Goal: Task Accomplishment & Management: Complete application form

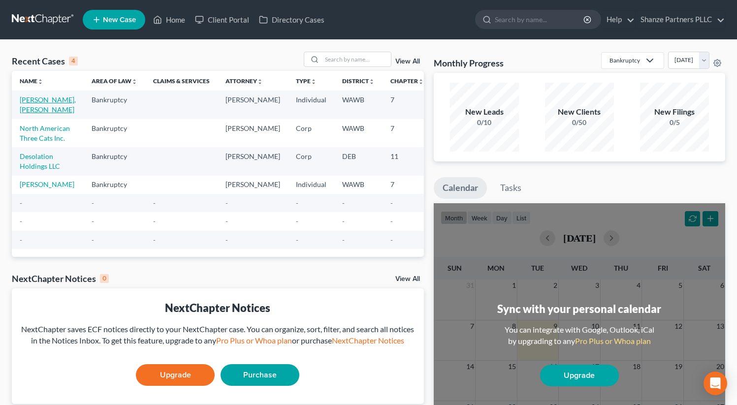
click at [47, 101] on link "[PERSON_NAME], [PERSON_NAME]" at bounding box center [48, 104] width 56 height 18
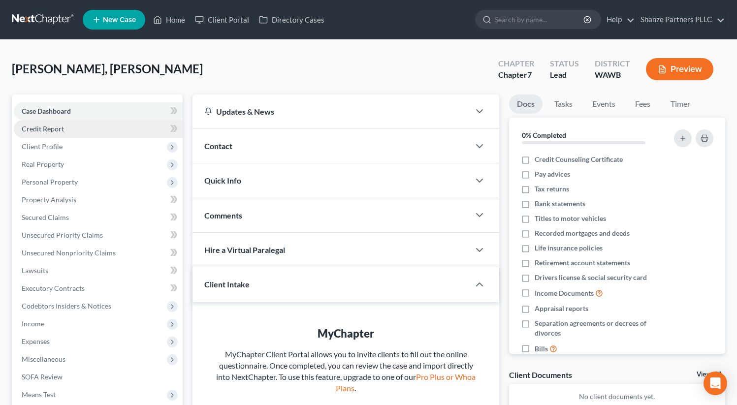
click at [70, 127] on link "Credit Report" at bounding box center [98, 129] width 169 height 18
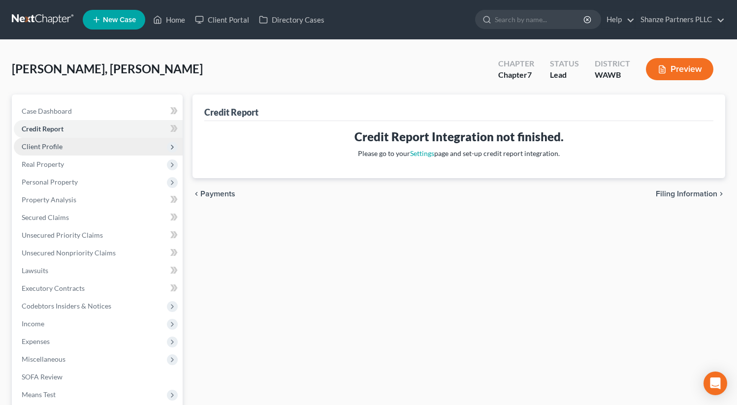
click at [89, 149] on span "Client Profile" at bounding box center [98, 147] width 169 height 18
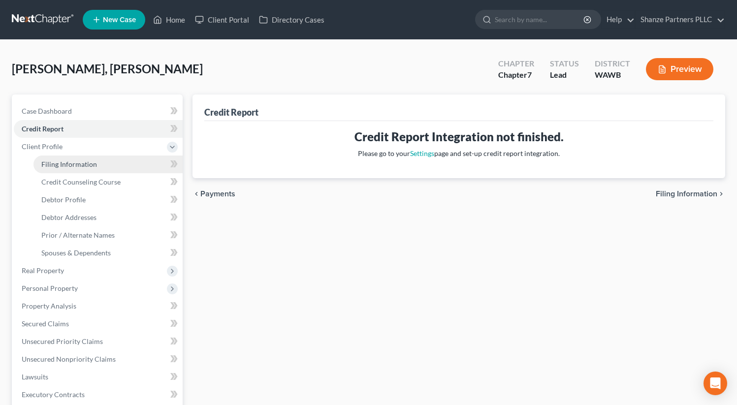
click at [97, 162] on link "Filing Information" at bounding box center [107, 165] width 149 height 18
select select "1"
select select "0"
select select "50"
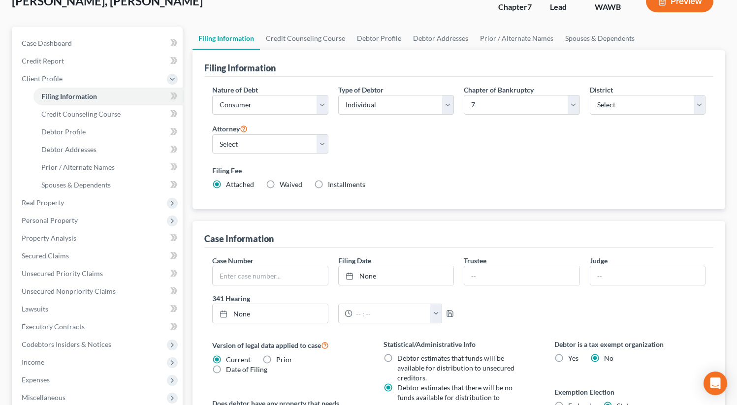
scroll to position [153, 0]
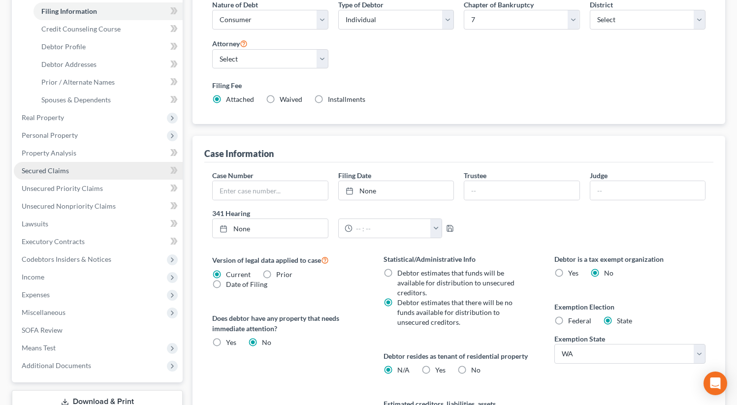
click at [148, 171] on link "Secured Claims" at bounding box center [98, 171] width 169 height 18
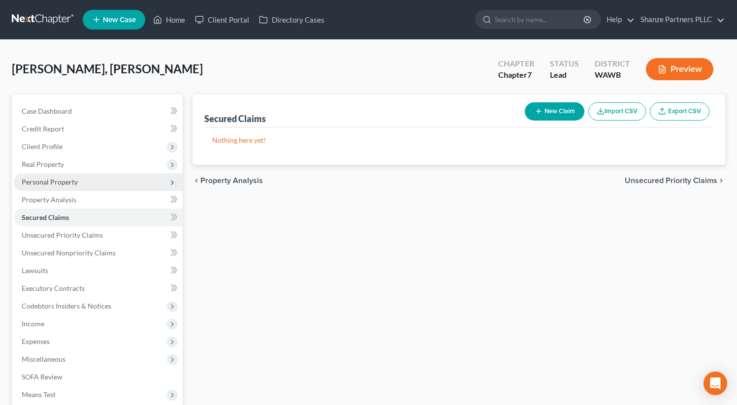
click at [117, 179] on span "Personal Property" at bounding box center [98, 182] width 169 height 18
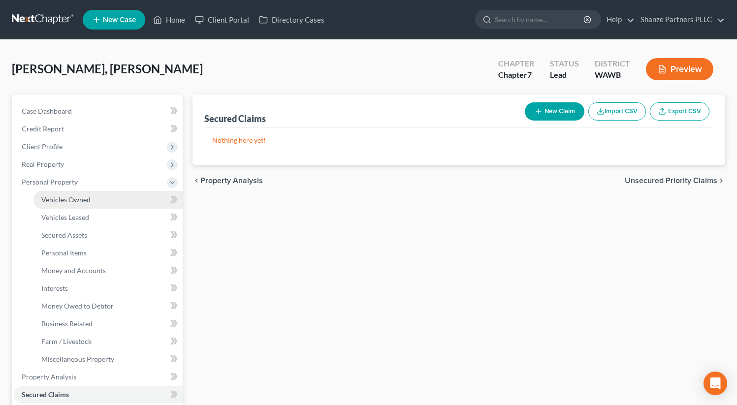
click at [115, 197] on link "Vehicles Owned" at bounding box center [107, 200] width 149 height 18
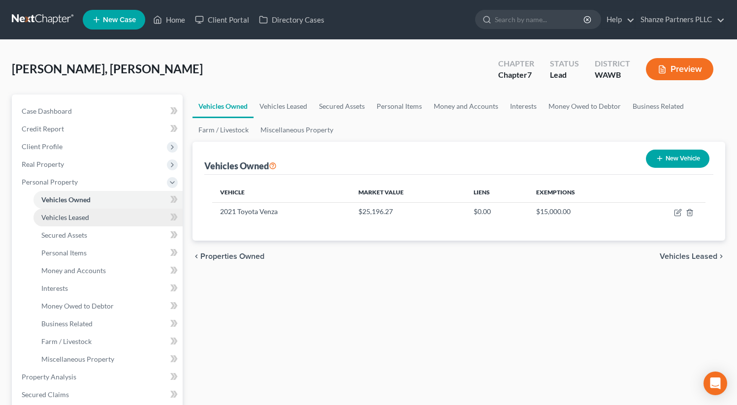
click at [136, 220] on link "Vehicles Leased" at bounding box center [107, 218] width 149 height 18
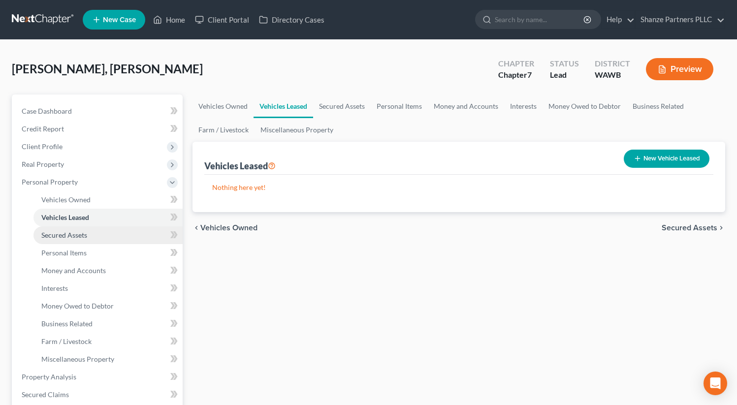
click at [134, 234] on link "Secured Assets" at bounding box center [107, 235] width 149 height 18
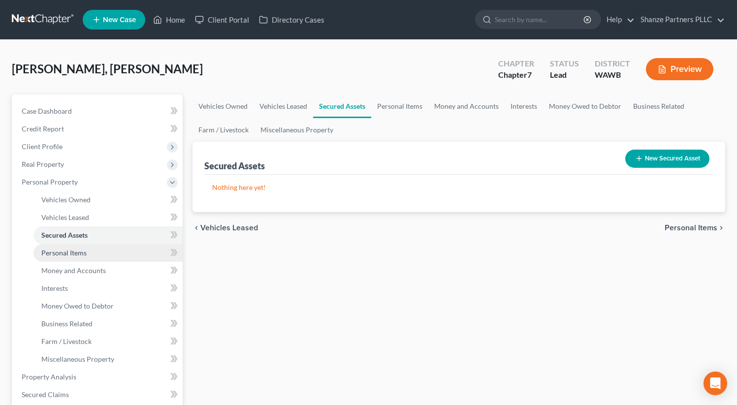
click at [131, 250] on link "Personal Items" at bounding box center [107, 253] width 149 height 18
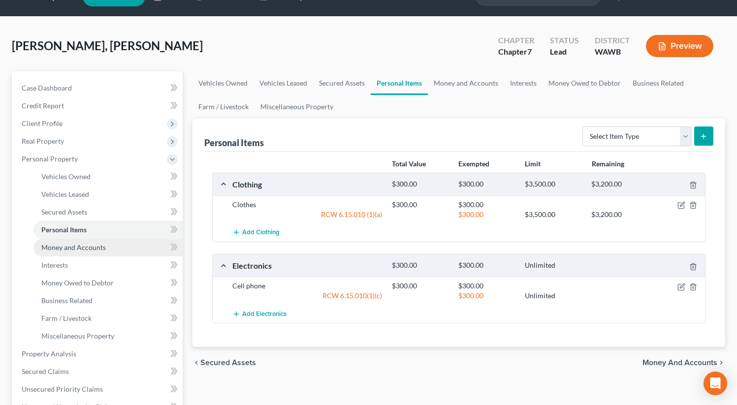
scroll to position [28, 0]
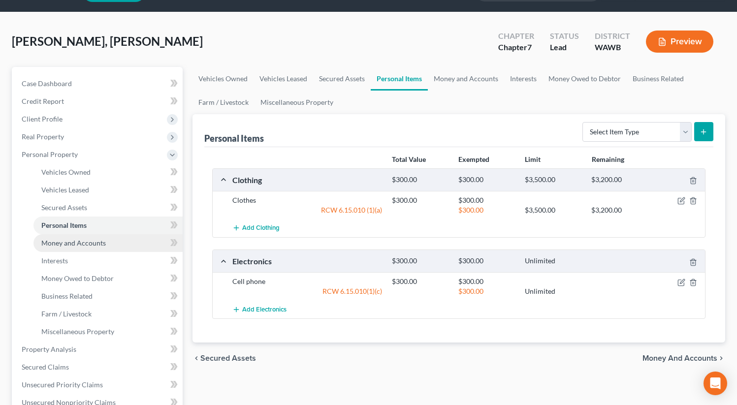
click at [115, 250] on link "Money and Accounts" at bounding box center [107, 243] width 149 height 18
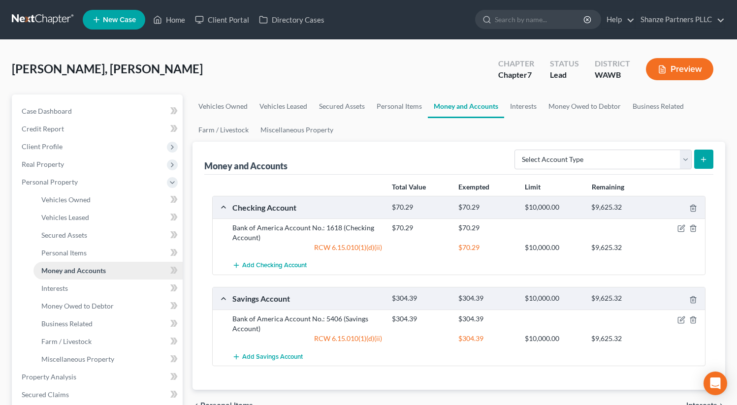
click at [111, 272] on link "Money and Accounts" at bounding box center [107, 271] width 149 height 18
click at [108, 288] on link "Interests" at bounding box center [107, 289] width 149 height 18
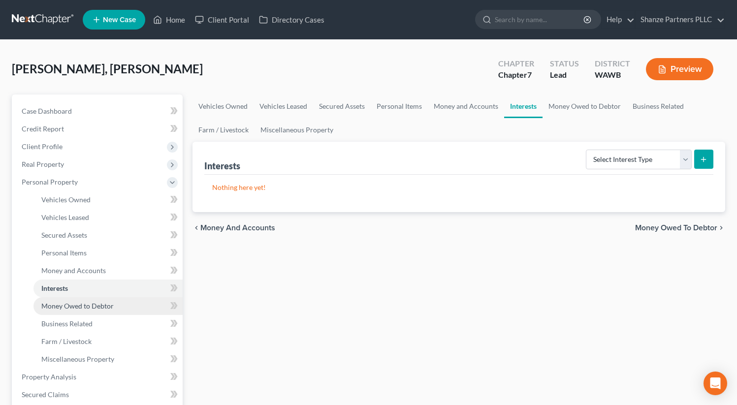
click at [109, 309] on span "Money Owed to Debtor" at bounding box center [77, 306] width 72 height 8
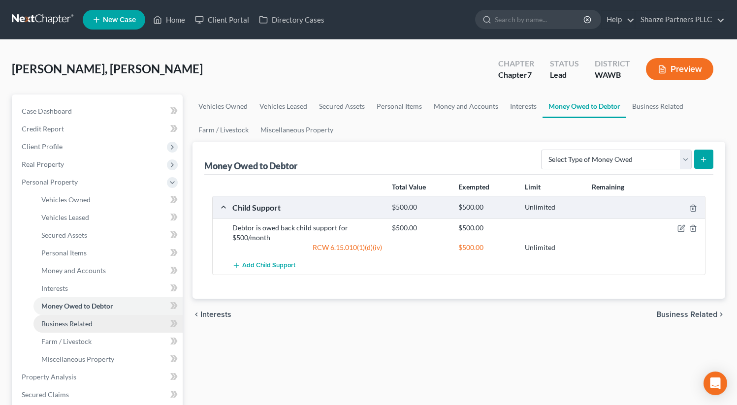
click at [106, 327] on link "Business Related" at bounding box center [107, 324] width 149 height 18
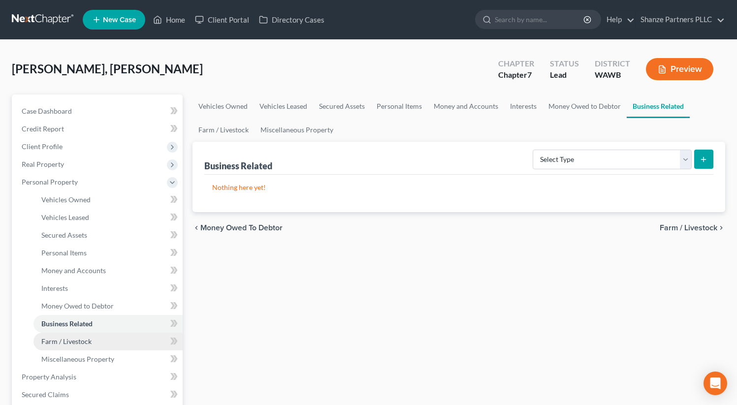
click at [109, 342] on link "Farm / Livestock" at bounding box center [107, 342] width 149 height 18
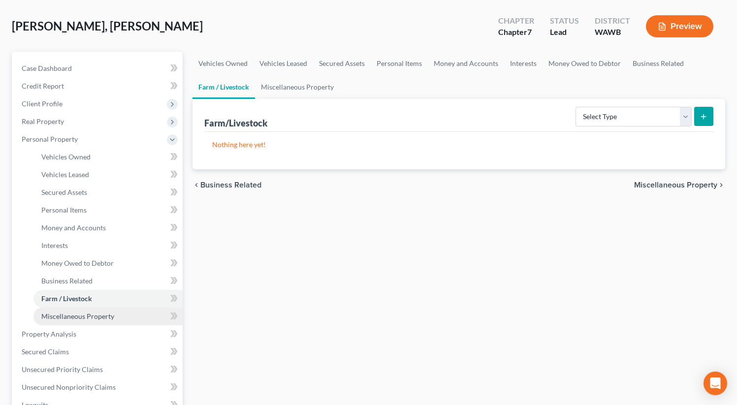
click at [107, 318] on span "Miscellaneous Property" at bounding box center [77, 316] width 73 height 8
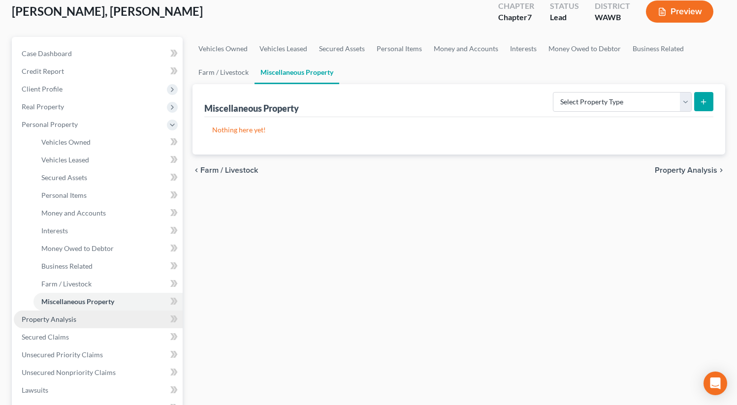
click at [115, 318] on link "Property Analysis" at bounding box center [98, 320] width 169 height 18
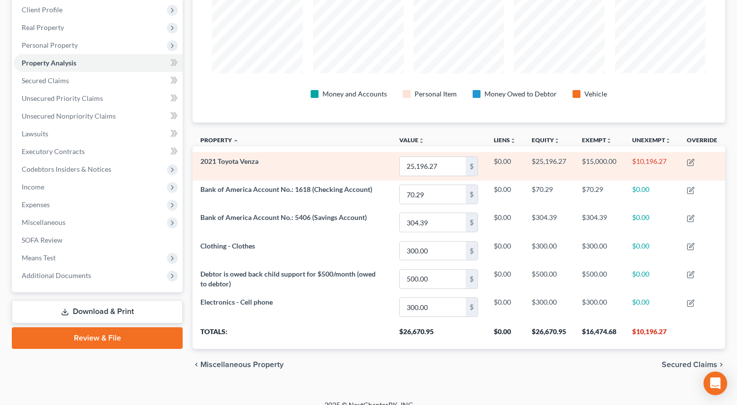
scroll to position [137, 0]
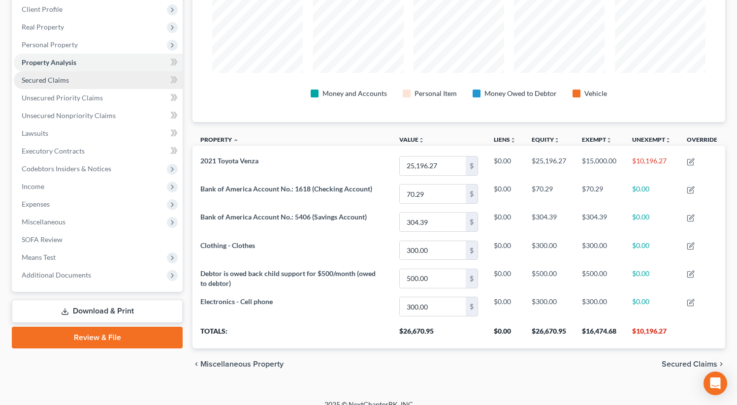
click at [122, 76] on link "Secured Claims" at bounding box center [98, 80] width 169 height 18
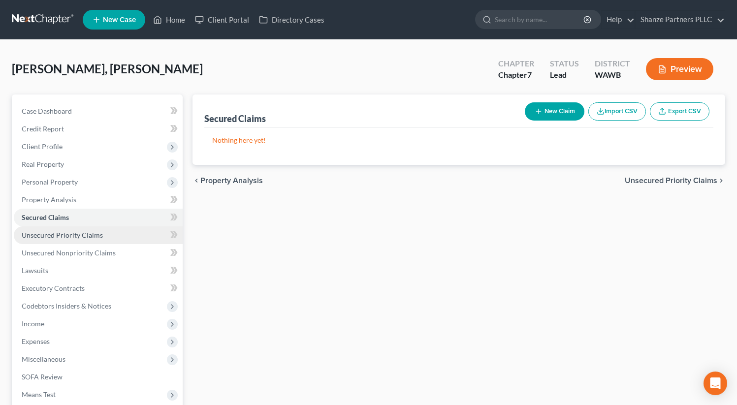
click at [100, 228] on link "Unsecured Priority Claims" at bounding box center [98, 235] width 169 height 18
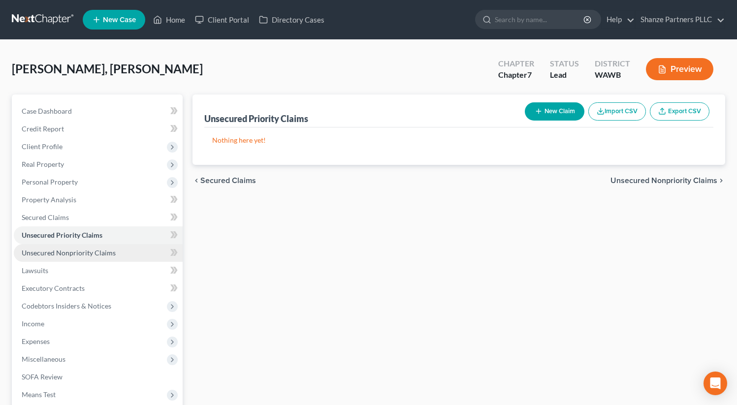
click at [109, 258] on link "Unsecured Nonpriority Claims" at bounding box center [98, 253] width 169 height 18
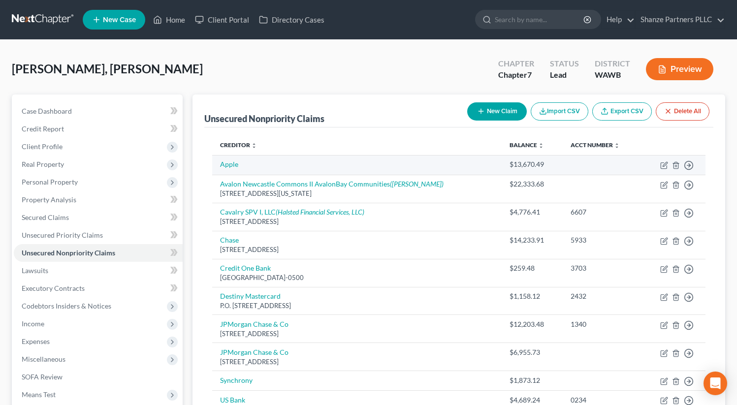
click at [265, 163] on td "Apple" at bounding box center [356, 165] width 289 height 20
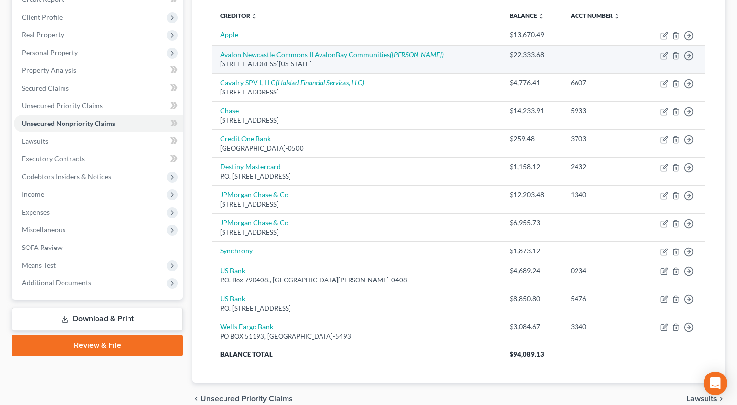
scroll to position [134, 0]
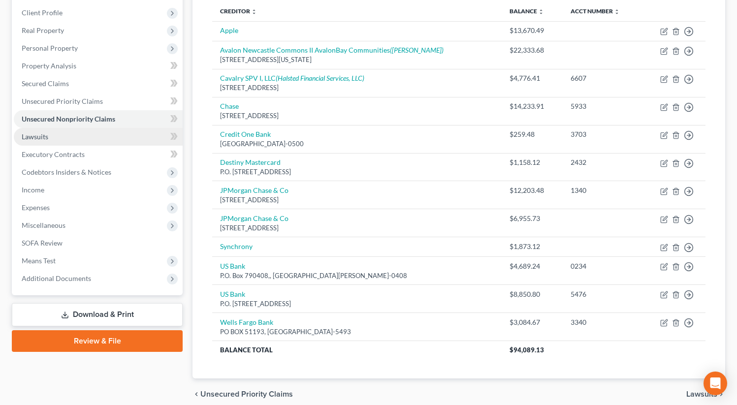
click at [103, 135] on link "Lawsuits" at bounding box center [98, 137] width 169 height 18
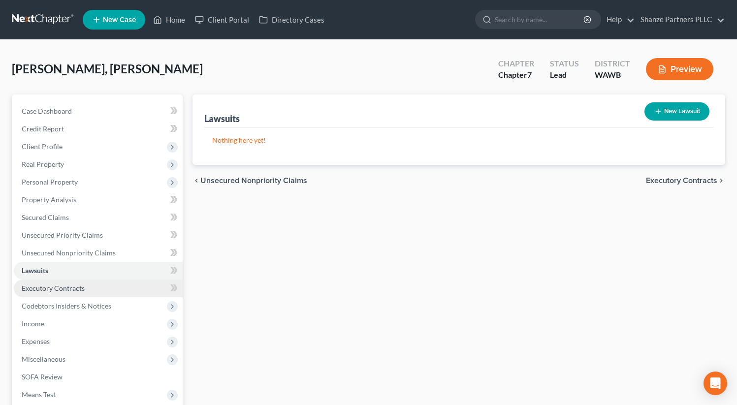
click at [111, 286] on link "Executory Contracts" at bounding box center [98, 289] width 169 height 18
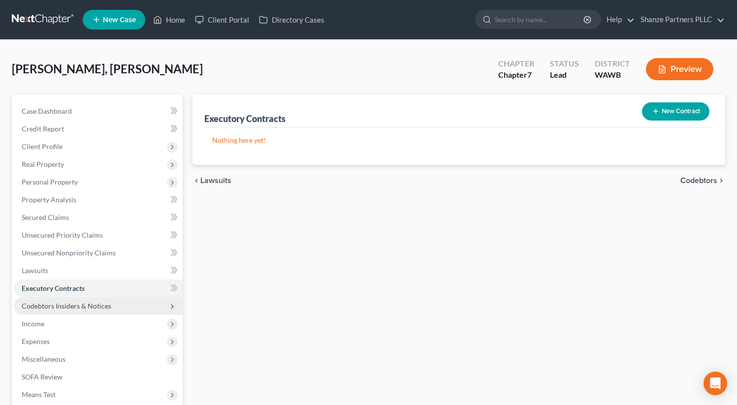
click at [117, 304] on span "Codebtors Insiders & Notices" at bounding box center [98, 306] width 169 height 18
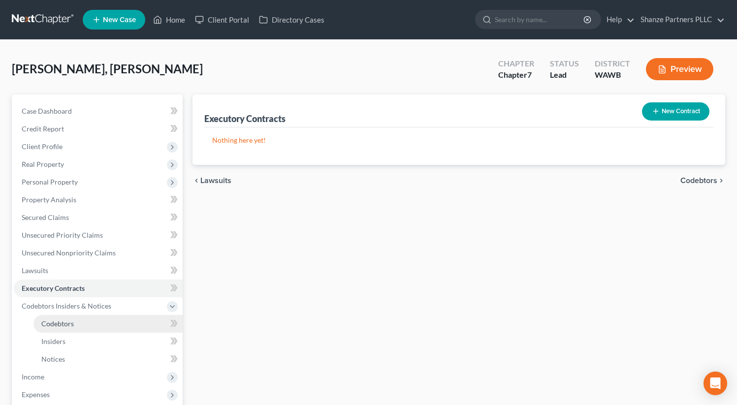
click at [116, 324] on link "Codebtors" at bounding box center [107, 324] width 149 height 18
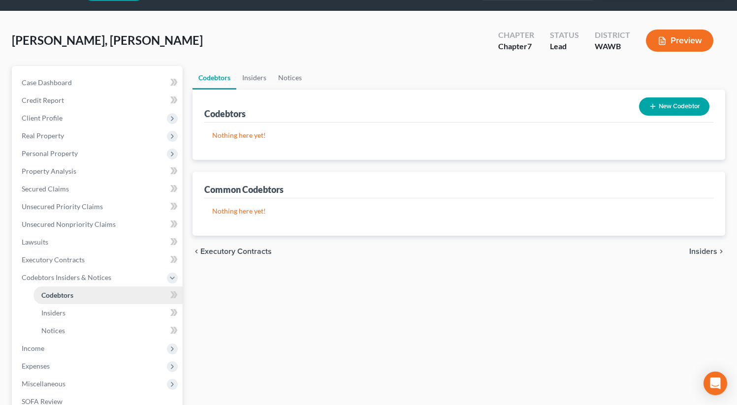
scroll to position [30, 0]
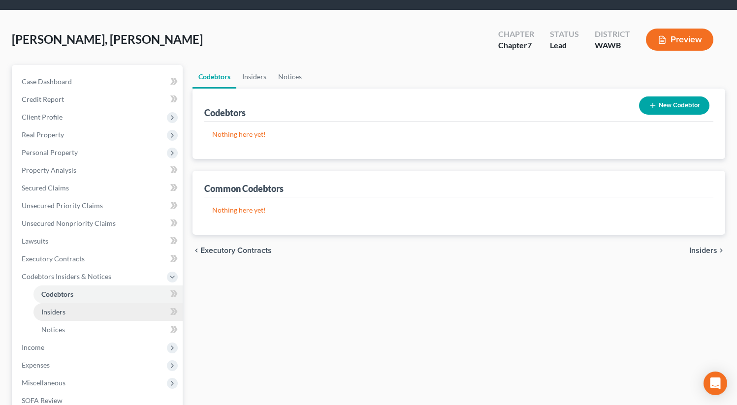
click at [83, 309] on link "Insiders" at bounding box center [107, 312] width 149 height 18
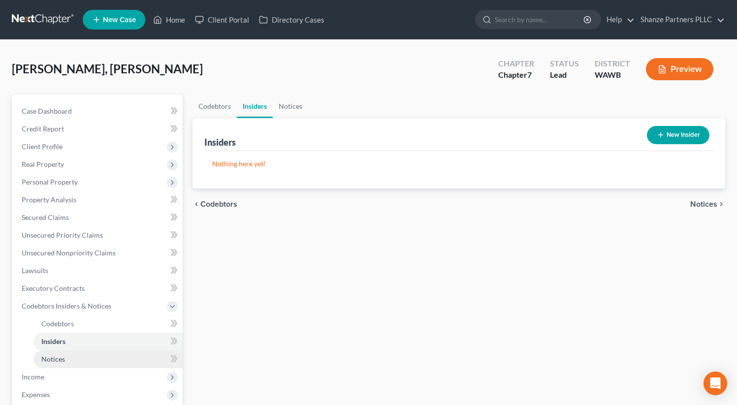
click at [94, 353] on link "Notices" at bounding box center [107, 359] width 149 height 18
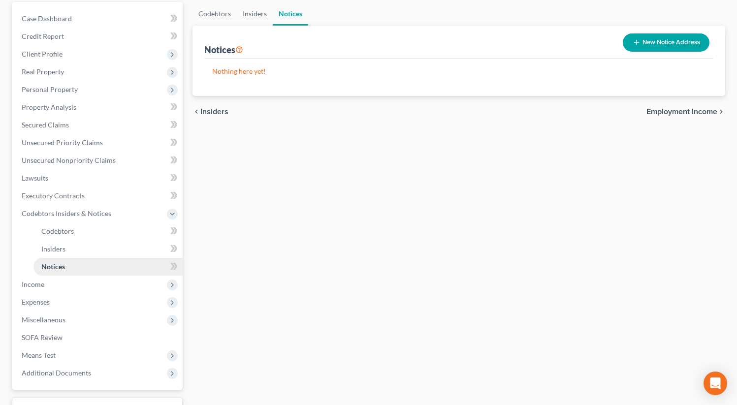
scroll to position [103, 0]
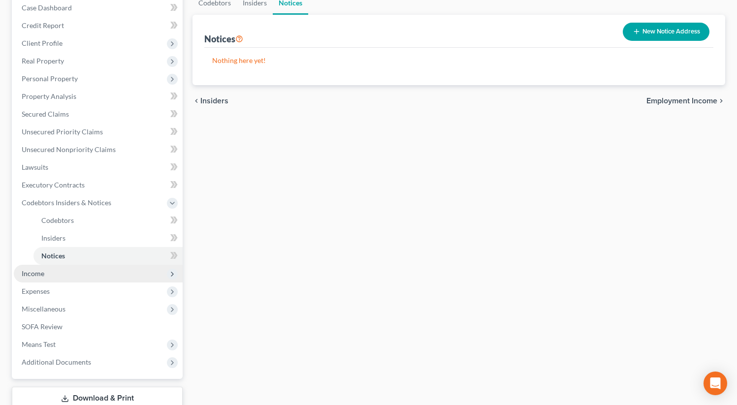
click at [94, 276] on span "Income" at bounding box center [98, 274] width 169 height 18
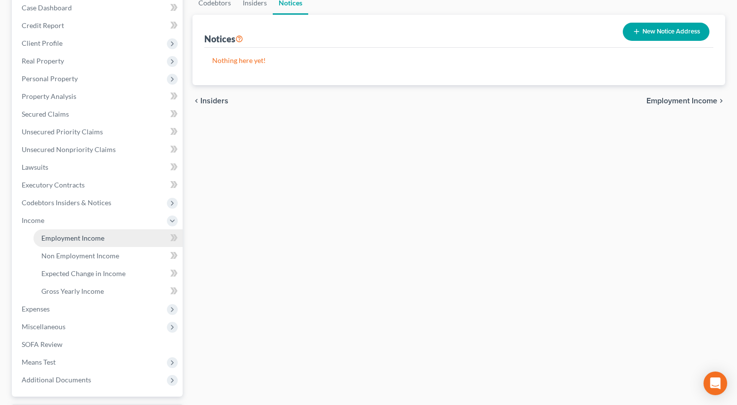
click at [105, 240] on link "Employment Income" at bounding box center [107, 238] width 149 height 18
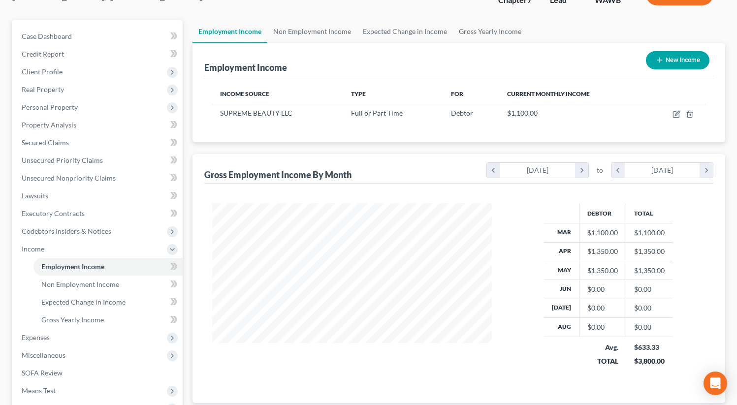
scroll to position [74, 0]
click at [305, 32] on link "Non Employment Income" at bounding box center [312, 33] width 90 height 24
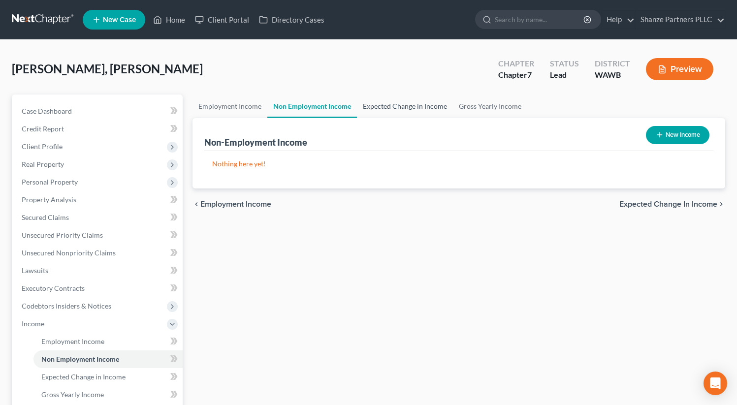
click at [395, 100] on link "Expected Change in Income" at bounding box center [405, 106] width 96 height 24
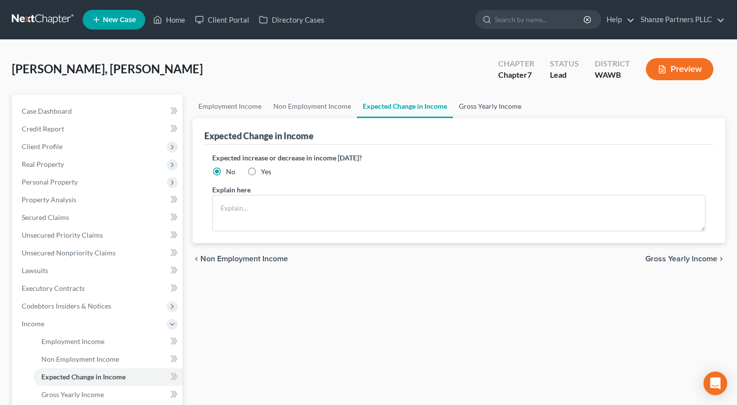
click at [480, 108] on link "Gross Yearly Income" at bounding box center [490, 106] width 74 height 24
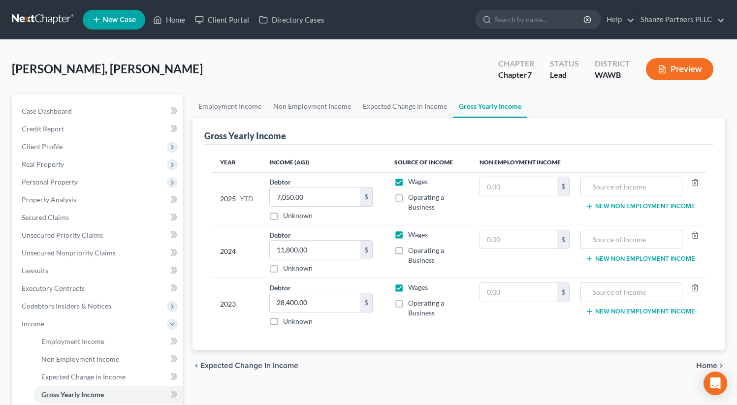
click at [674, 72] on button "Preview" at bounding box center [679, 69] width 67 height 22
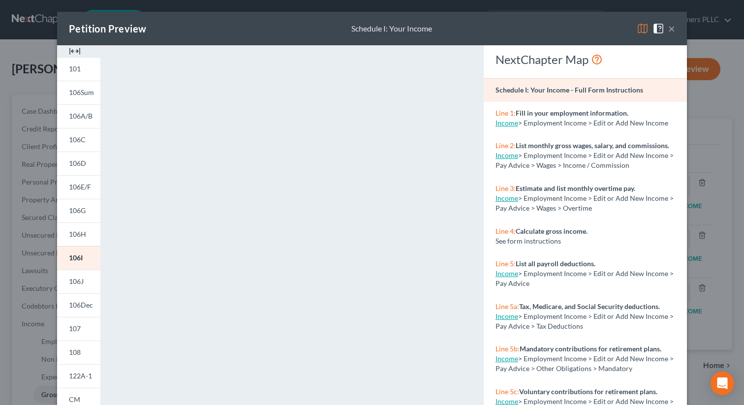
scroll to position [150, 0]
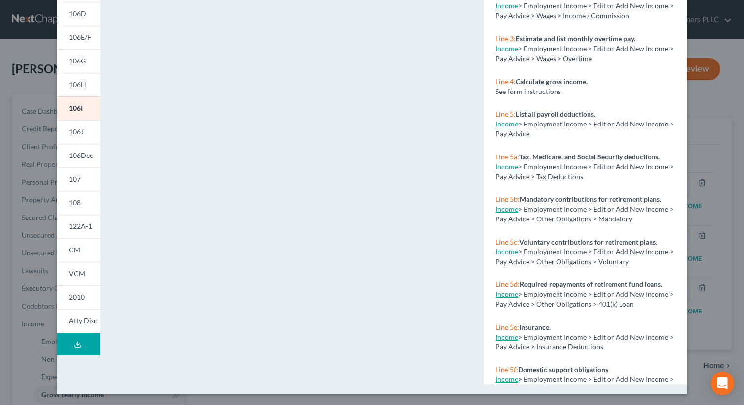
click at [74, 345] on icon at bounding box center [78, 345] width 8 height 8
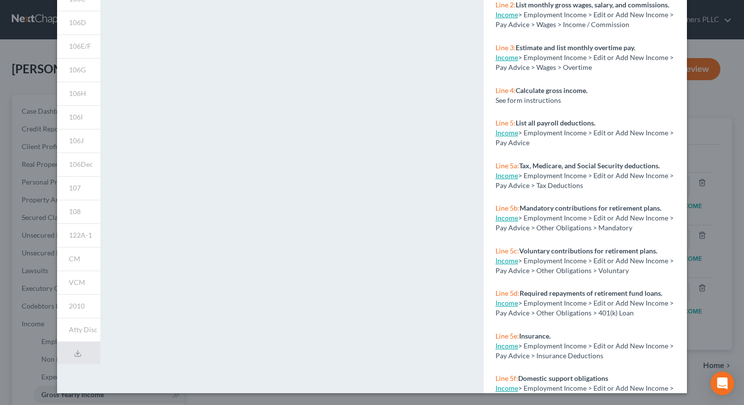
scroll to position [0, 0]
